Goal: Task Accomplishment & Management: Manage account settings

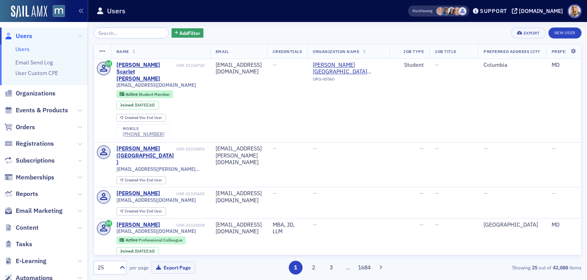
click at [113, 35] on input "search" at bounding box center [131, 33] width 75 height 11
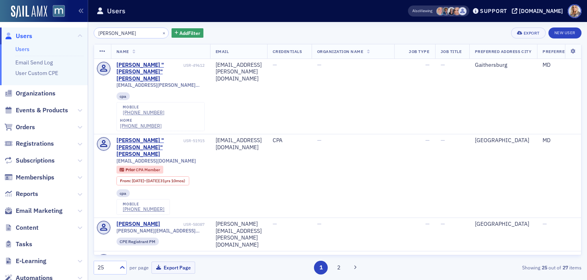
drag, startPoint x: 128, startPoint y: 32, endPoint x: 65, endPoint y: 32, distance: 62.9
click at [65, 32] on div "Users Users Email Send Log User Custom CPE Organizations Events & Products Orde…" at bounding box center [293, 140] width 587 height 280
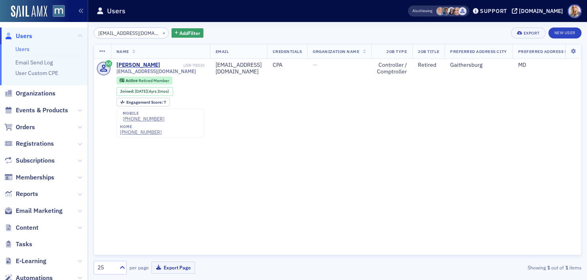
type input "[EMAIL_ADDRESS][DOMAIN_NAME]"
click at [537, 11] on div "[DOMAIN_NAME]" at bounding box center [541, 10] width 44 height 7
click at [160, 33] on button "×" at bounding box center [163, 32] width 7 height 7
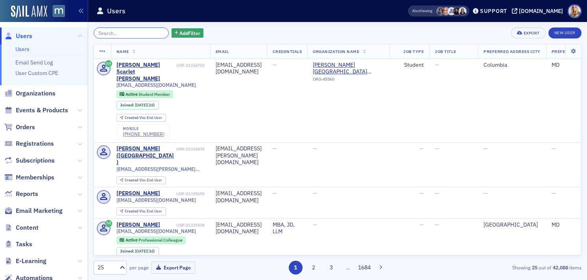
click at [132, 31] on input "search" at bounding box center [131, 33] width 75 height 11
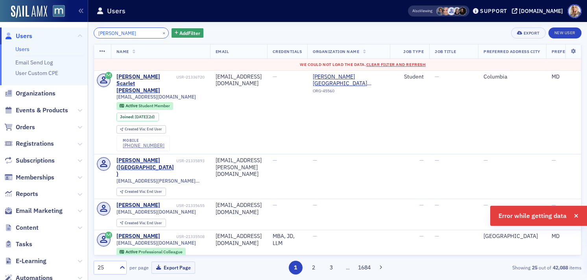
drag, startPoint x: 131, startPoint y: 36, endPoint x: 75, endPoint y: 34, distance: 55.5
click at [75, 34] on div "Users Users Email Send Log User Custom CPE Organizations Events & Products Orde…" at bounding box center [293, 140] width 587 height 280
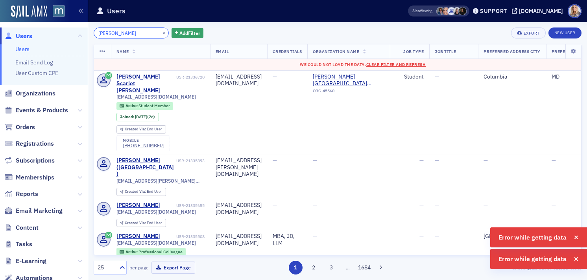
click at [132, 35] on input "[PERSON_NAME]" at bounding box center [131, 33] width 75 height 11
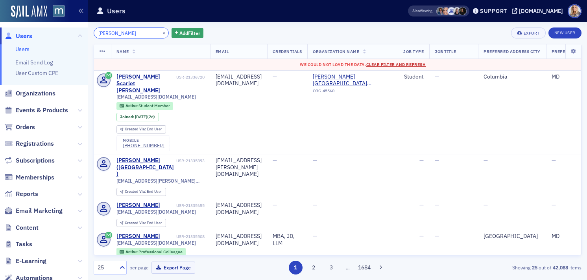
type input "[PERSON_NAME]"
click at [405, 62] on span "Clear Filter and Refresh" at bounding box center [396, 65] width 60 height 6
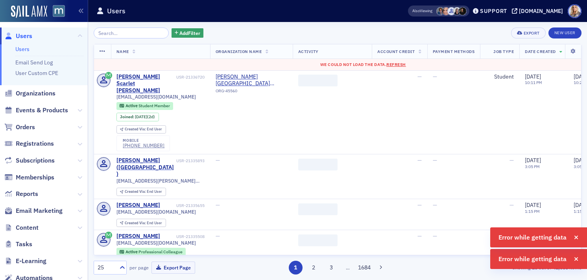
click at [402, 62] on div "We could not load the data. Refresh" at bounding box center [363, 65] width 528 height 6
click at [401, 64] on span "Refresh" at bounding box center [396, 65] width 20 height 6
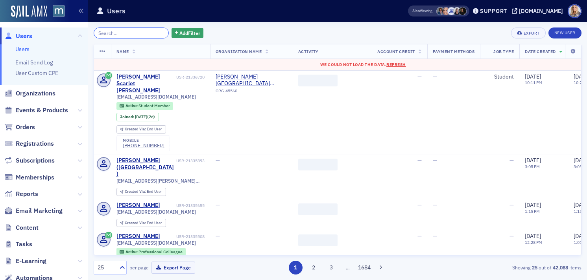
click at [112, 33] on input "search" at bounding box center [131, 33] width 75 height 11
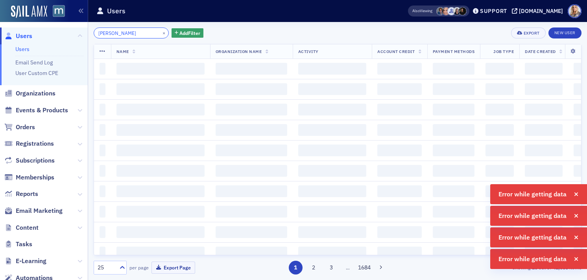
type input "[PERSON_NAME]"
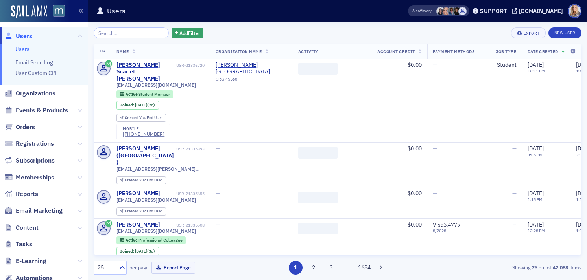
click at [100, 33] on input "search" at bounding box center [131, 33] width 75 height 11
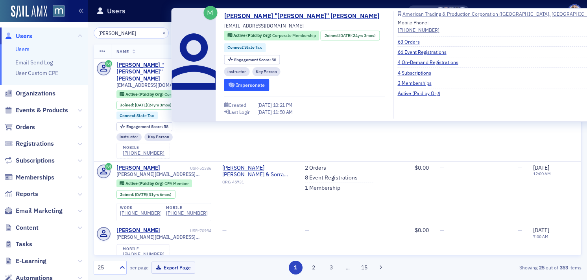
type input "[PERSON_NAME]"
click at [250, 83] on button "Impersonate" at bounding box center [246, 85] width 45 height 12
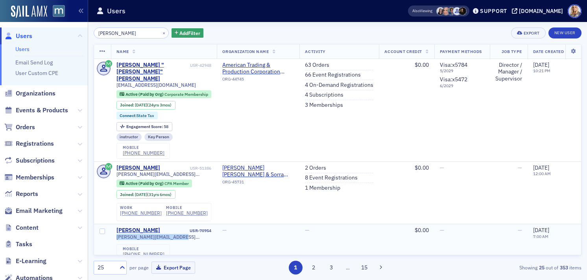
drag, startPoint x: 119, startPoint y: 222, endPoint x: 177, endPoint y: 225, distance: 58.3
click at [177, 225] on td "Jeff Carlisle USR-70954 jeff.carlisle@comcast.net mobile (303) 916-5189" at bounding box center [164, 244] width 106 height 39
copy span "jeff.carlisle@comcast.net"
click at [139, 227] on div "Jeff Carlisle" at bounding box center [138, 230] width 44 height 7
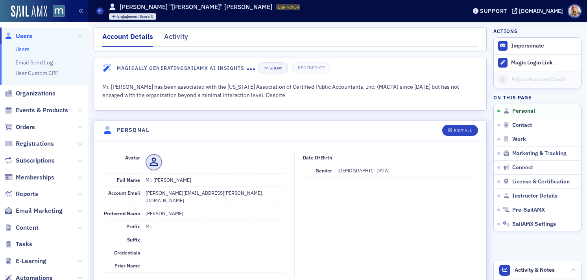
click at [24, 49] on link "Users" at bounding box center [22, 49] width 14 height 7
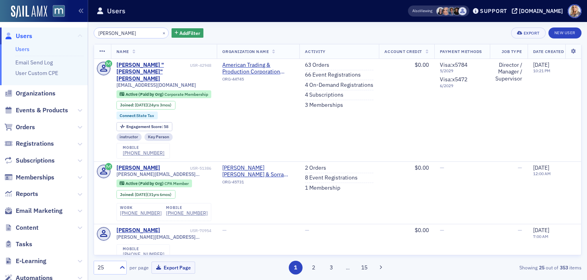
drag, startPoint x: 127, startPoint y: 33, endPoint x: 81, endPoint y: 32, distance: 46.0
click at [81, 32] on div "Users Users Email Send Log User Custom CPE Organizations Events & Products Orde…" at bounding box center [293, 140] width 587 height 280
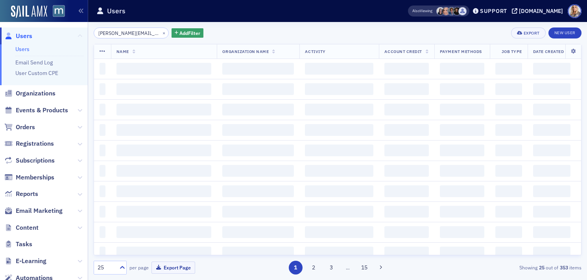
scroll to position [0, 3]
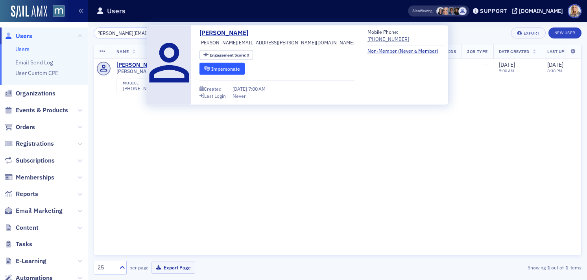
type input "jeff.carlisle@comcast.net"
click at [215, 70] on button "Impersonate" at bounding box center [221, 69] width 45 height 12
